Goal: Transaction & Acquisition: Book appointment/travel/reservation

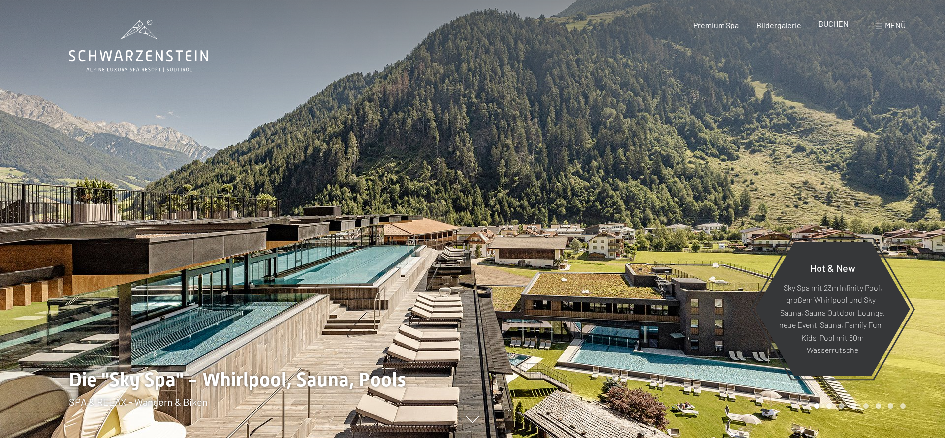
click at [826, 29] on div "BUCHEN" at bounding box center [833, 23] width 30 height 11
click at [827, 25] on span "BUCHEN" at bounding box center [833, 23] width 30 height 9
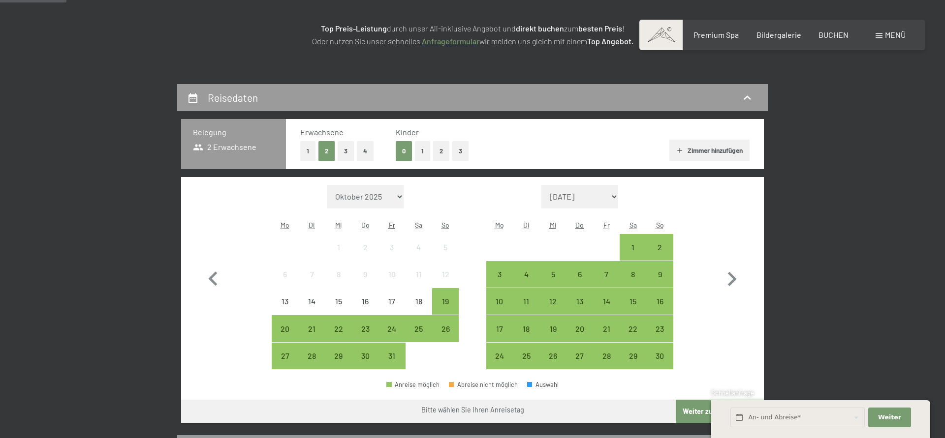
scroll to position [151, 0]
click at [423, 152] on button "1" at bounding box center [422, 151] width 15 height 20
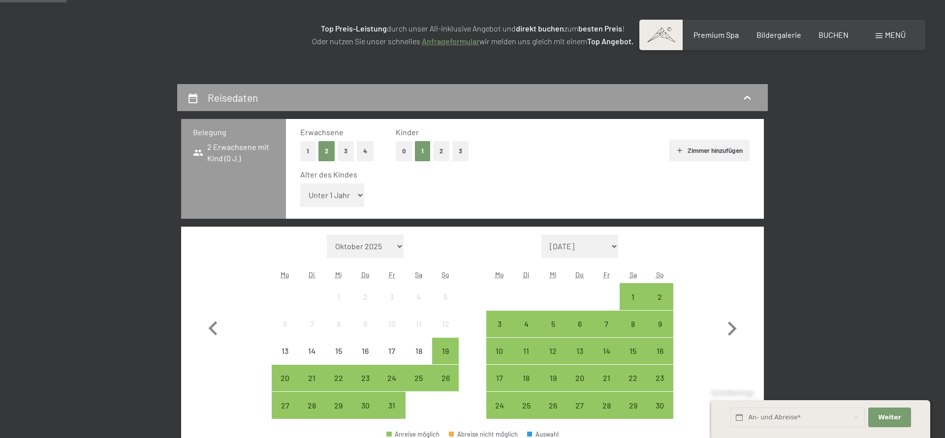
click at [300, 183] on select "Unter 1 Jahr 1 Jahr 2 Jahre 3 Jahre 4 Jahre 5 Jahre 6 Jahre 7 Jahre 8 Jahre 9 J…" at bounding box center [332, 195] width 64 height 24
select select "14"
click option "14 Jahre" at bounding box center [0, 0] width 0 height 0
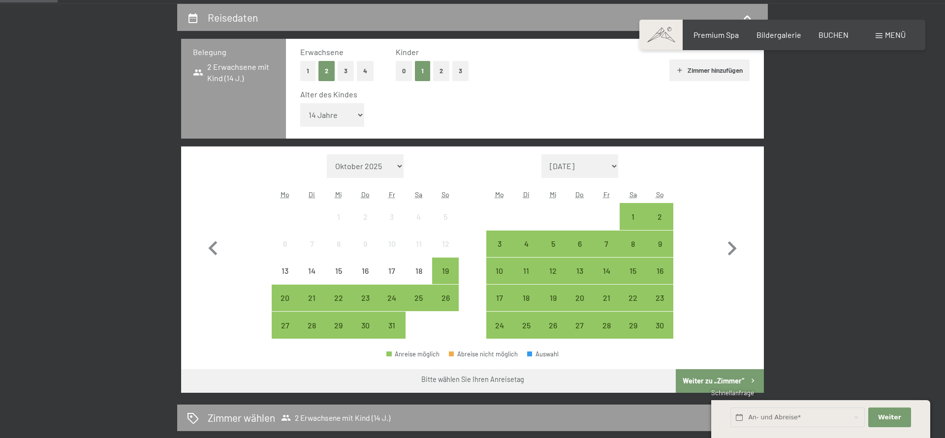
scroll to position [251, 0]
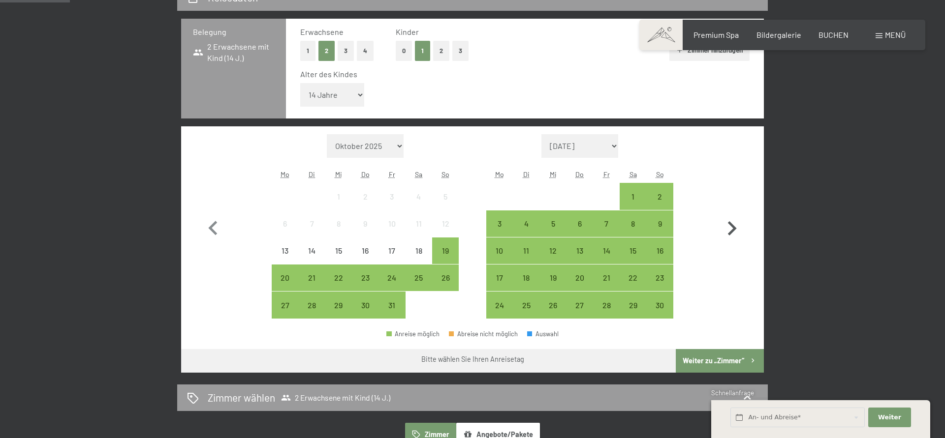
click at [728, 224] on icon "button" at bounding box center [731, 228] width 29 height 29
select select "2025-11-01"
select select "2025-12-01"
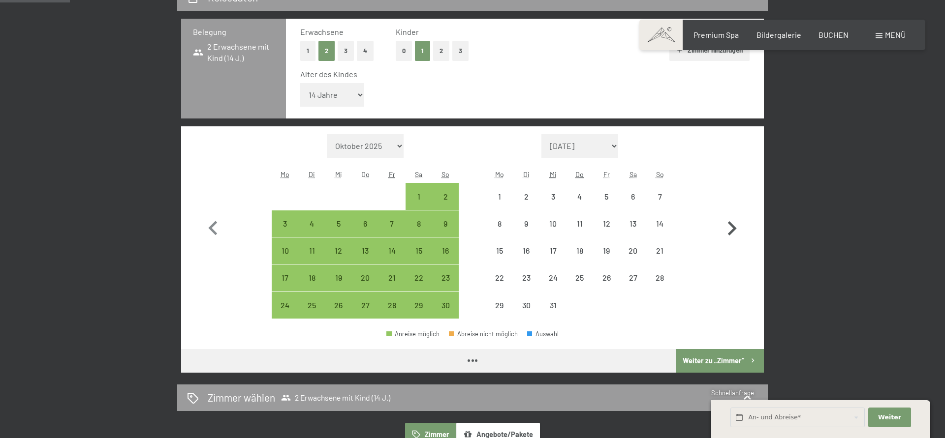
select select "2025-11-01"
select select "2025-12-01"
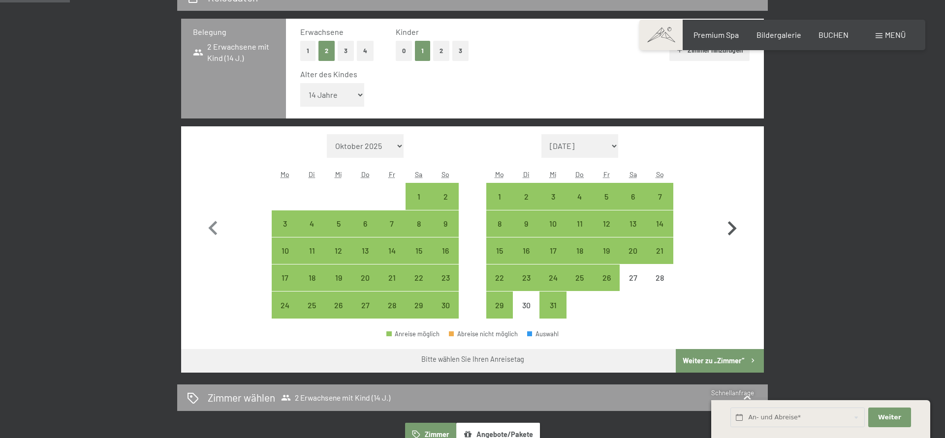
click at [729, 224] on icon "button" at bounding box center [732, 228] width 9 height 14
select select "2025-12-01"
select select "2026-01-01"
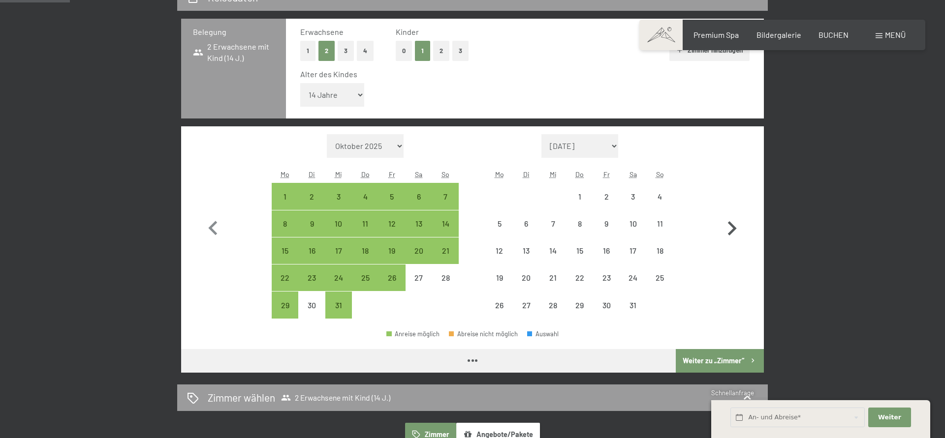
click at [729, 224] on icon "button" at bounding box center [732, 228] width 9 height 14
select select "2026-01-01"
select select "2026-02-01"
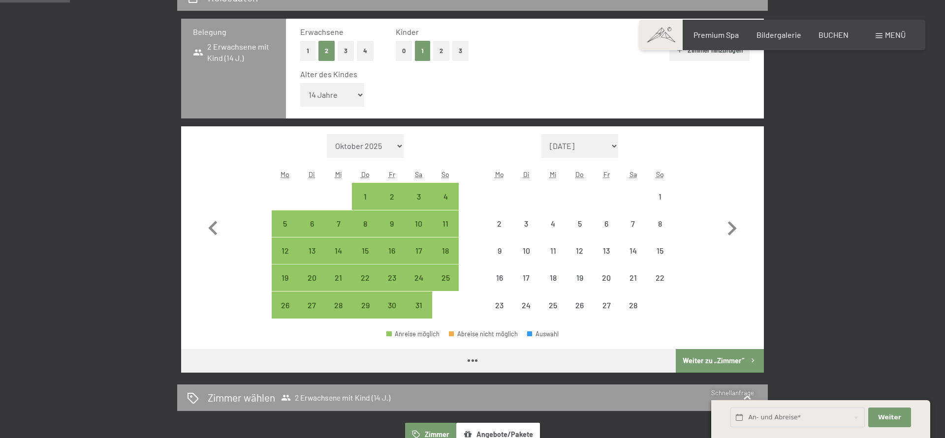
select select "2026-01-01"
select select "2026-02-01"
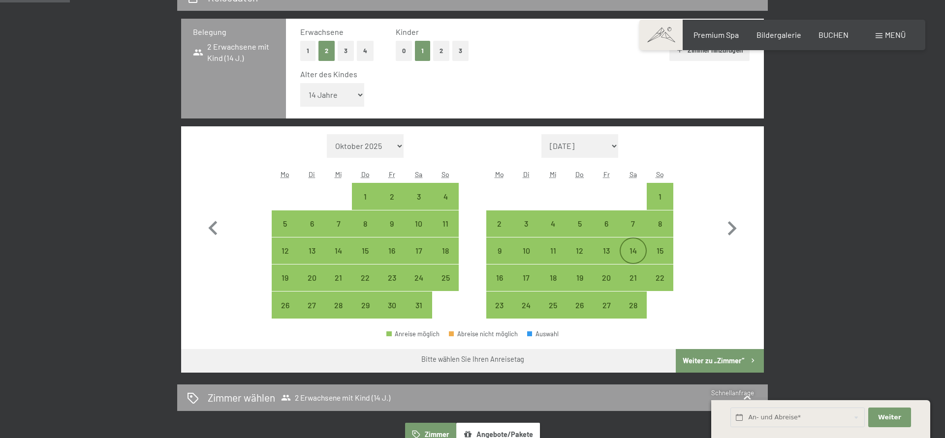
click at [632, 249] on div "14" at bounding box center [632, 259] width 25 height 25
select select "2026-01-01"
select select "2026-02-01"
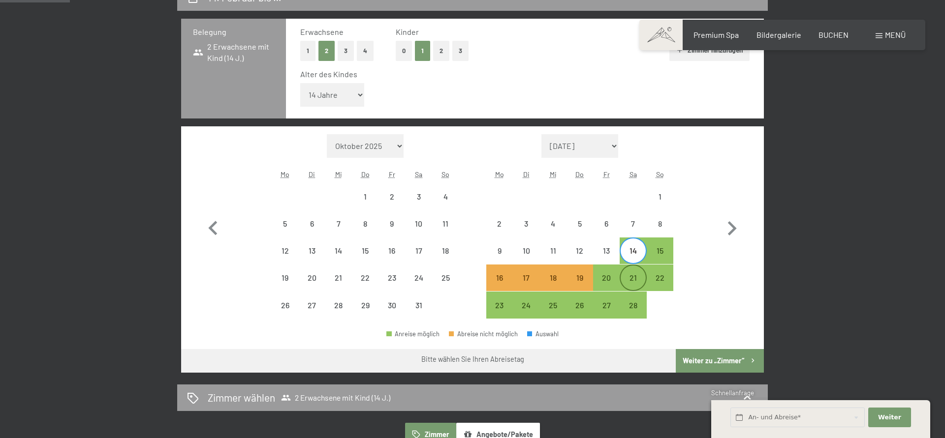
click at [627, 282] on div "21" at bounding box center [632, 286] width 25 height 25
select select "2026-01-01"
select select "2026-02-01"
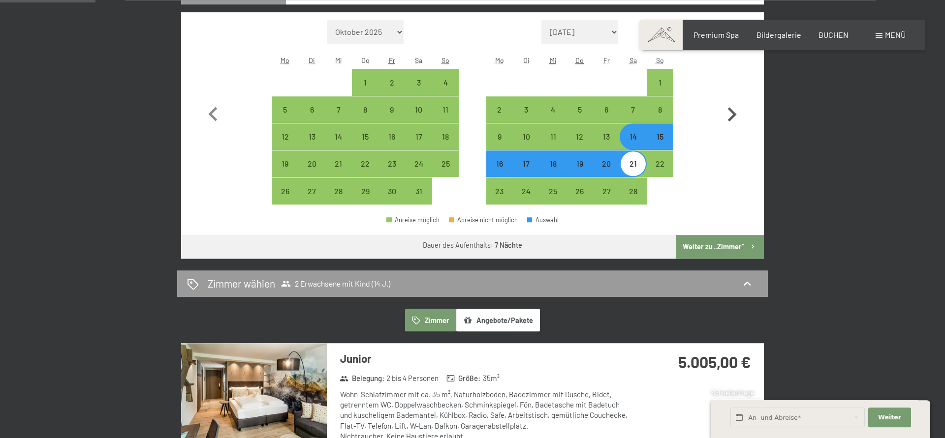
scroll to position [401, 0]
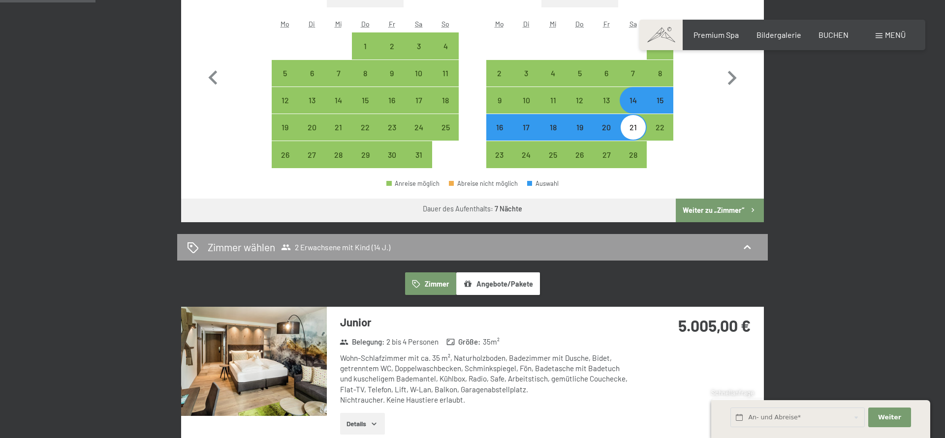
click at [519, 285] on button "Angebote/Pakete" at bounding box center [498, 284] width 84 height 23
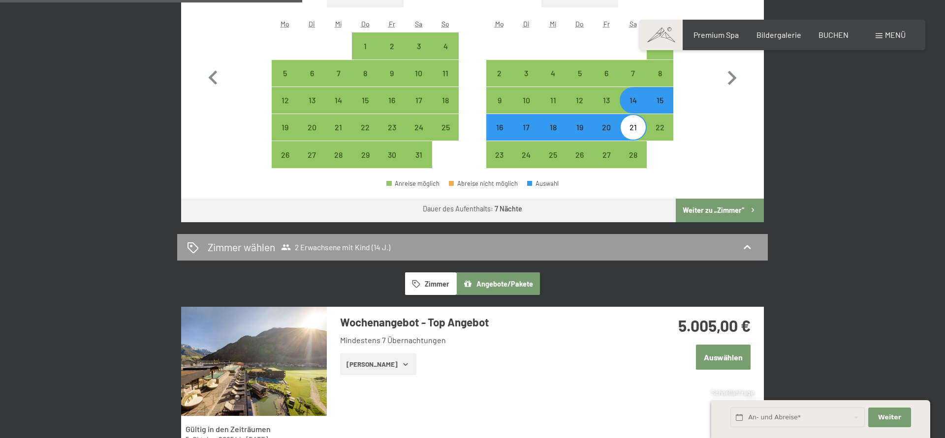
click at [580, 131] on div "19" at bounding box center [579, 135] width 25 height 25
select select "2026-01-01"
select select "2026-02-01"
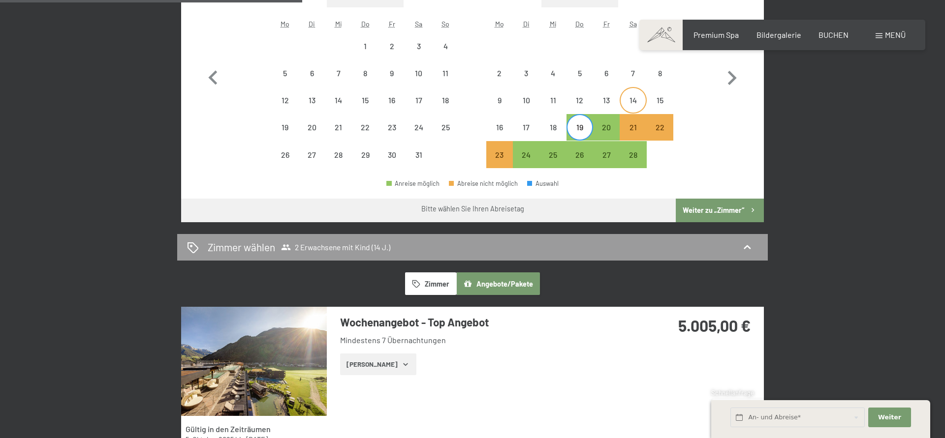
click at [633, 102] on div "14" at bounding box center [632, 108] width 25 height 25
select select "2026-01-01"
select select "2026-02-01"
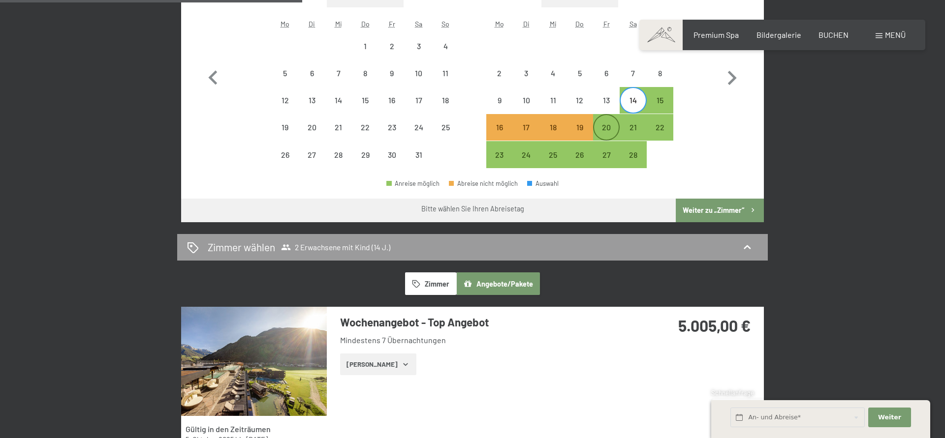
click at [612, 123] on div "20" at bounding box center [606, 127] width 25 height 25
select select "2026-01-01"
select select "2026-02-01"
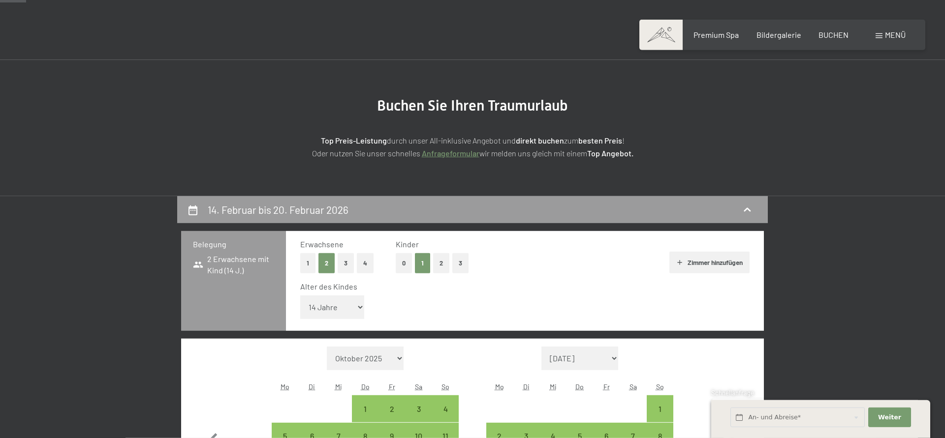
scroll to position [0, 0]
